Goal: Find specific page/section: Find specific page/section

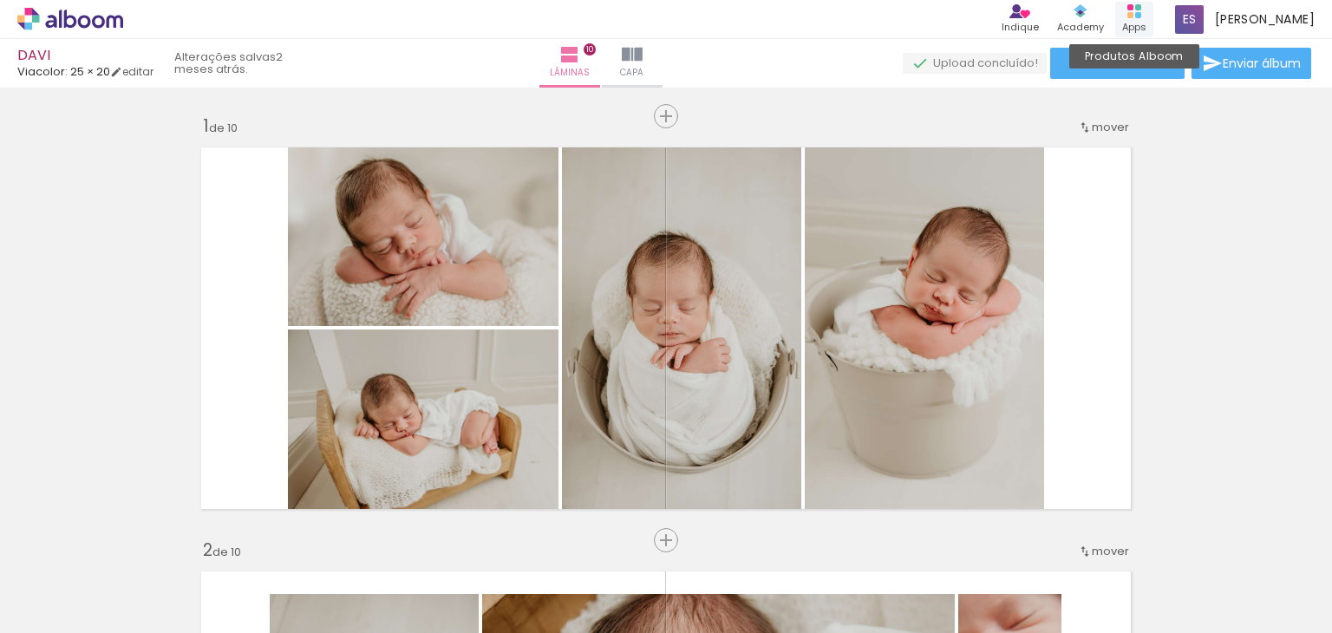
click at [1139, 12] on div "Produtos Alboom Apps" at bounding box center [1134, 20] width 38 height 36
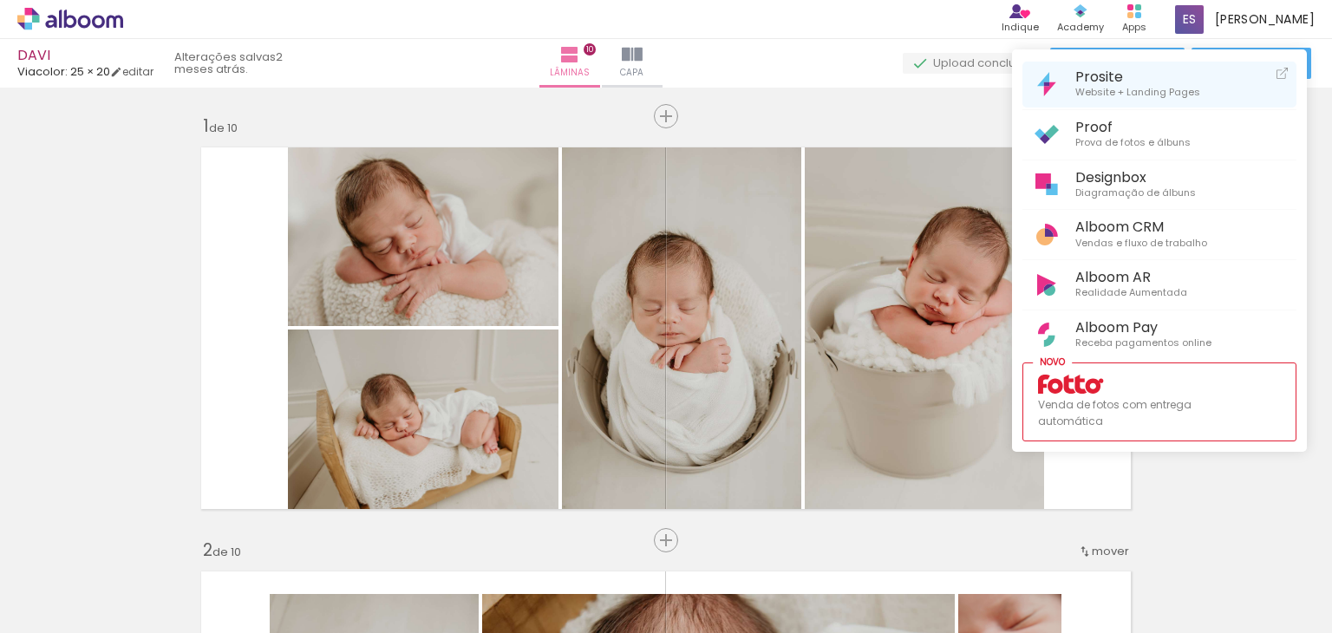
click at [1120, 72] on span "Prosite" at bounding box center [1137, 77] width 125 height 16
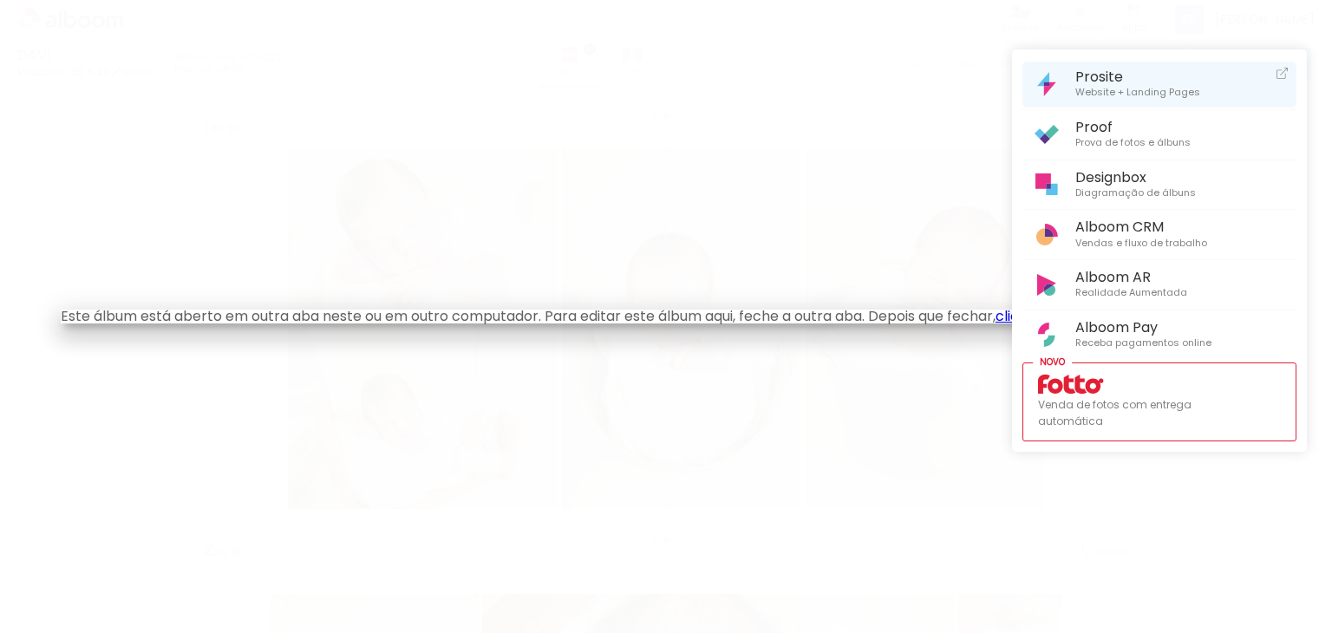
click at [1136, 82] on span "Prosite" at bounding box center [1137, 77] width 125 height 16
